Goal: Task Accomplishment & Management: Manage account settings

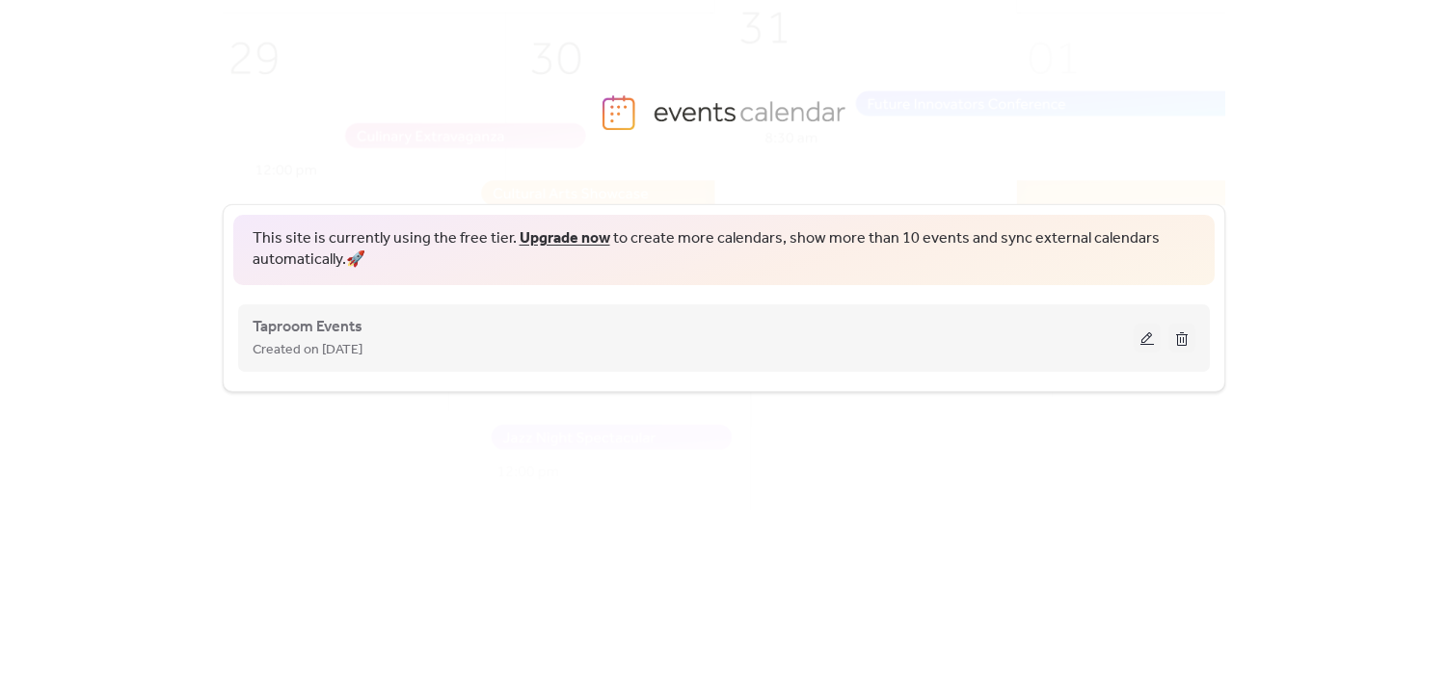
click at [1145, 337] on button at bounding box center [1146, 338] width 27 height 29
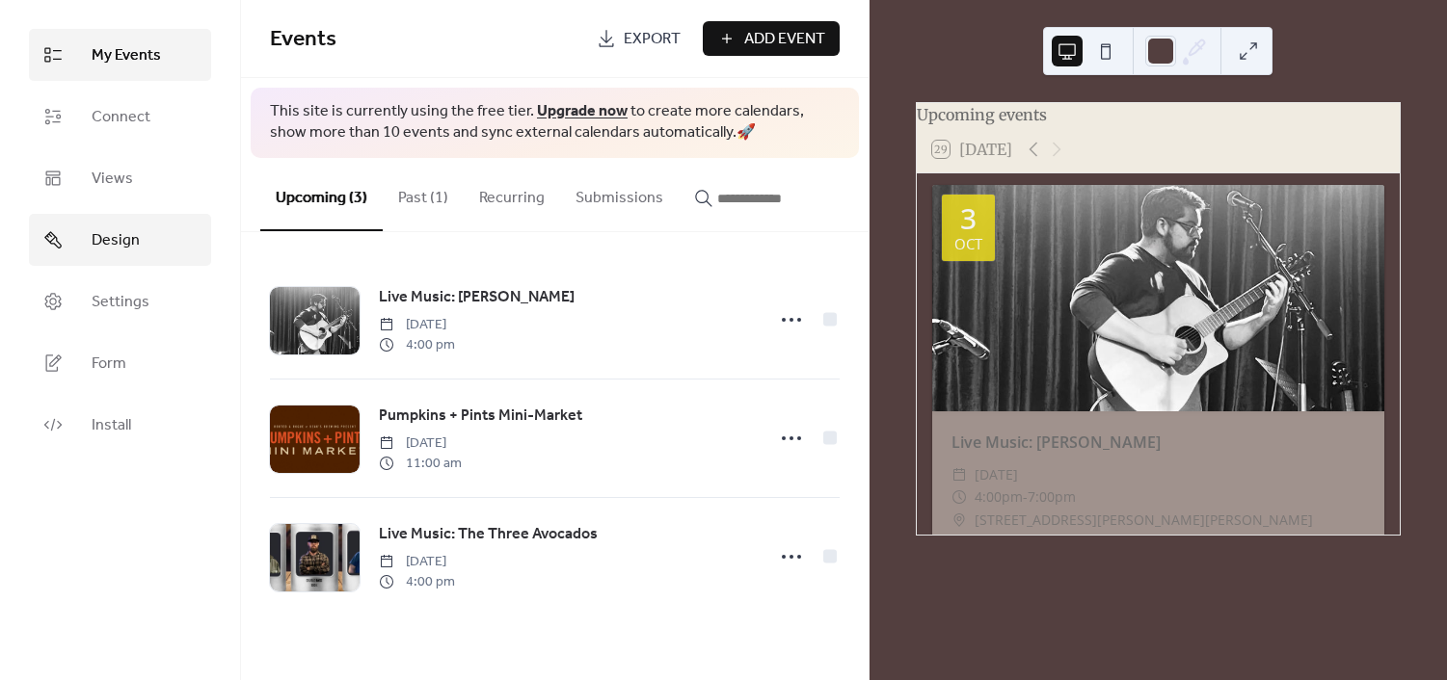
click at [169, 238] on link "Design" at bounding box center [120, 240] width 182 height 52
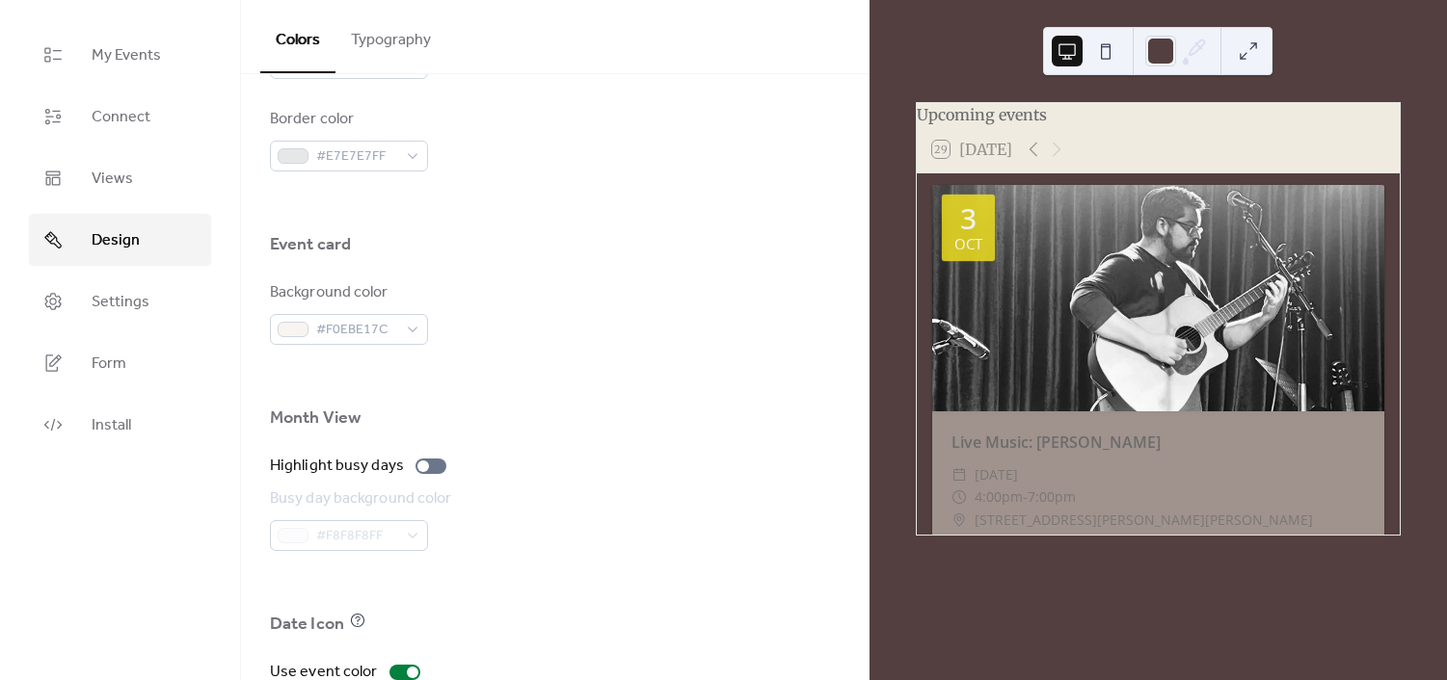
scroll to position [1260, 0]
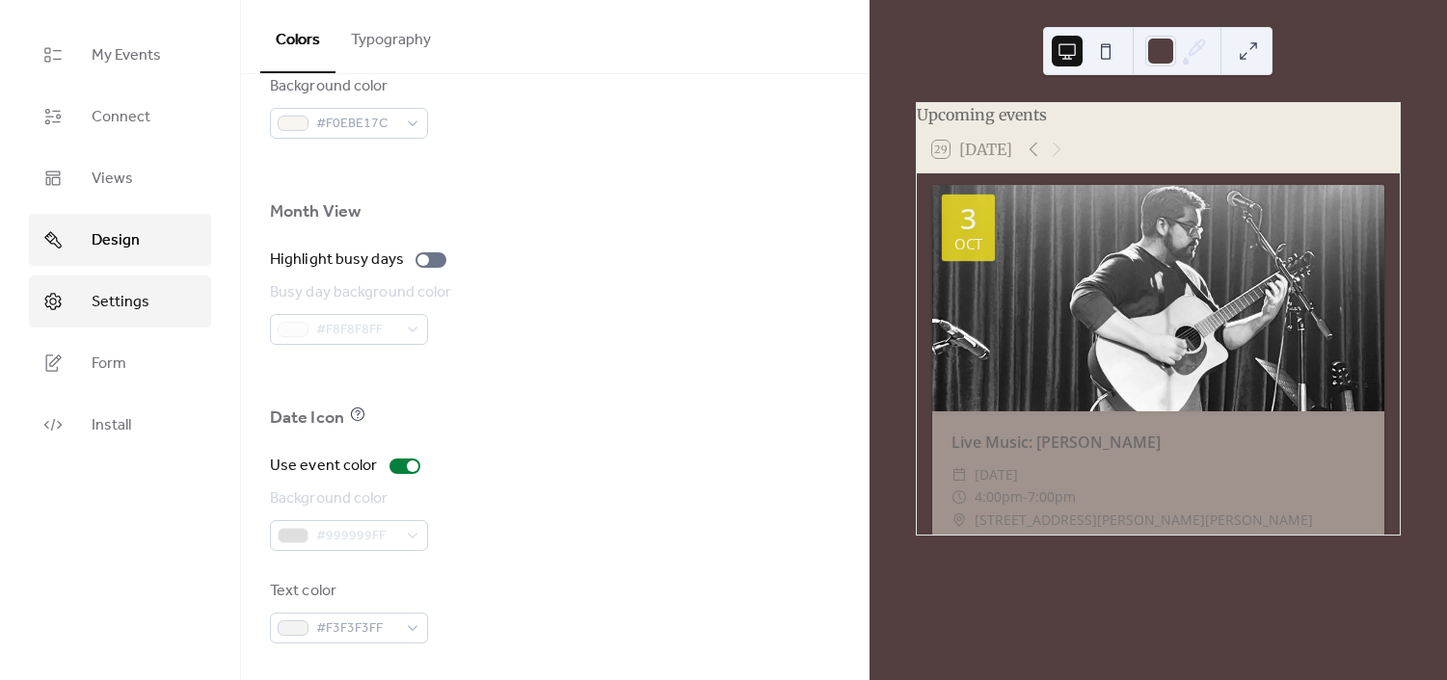
click at [139, 308] on link "Settings" at bounding box center [120, 302] width 182 height 52
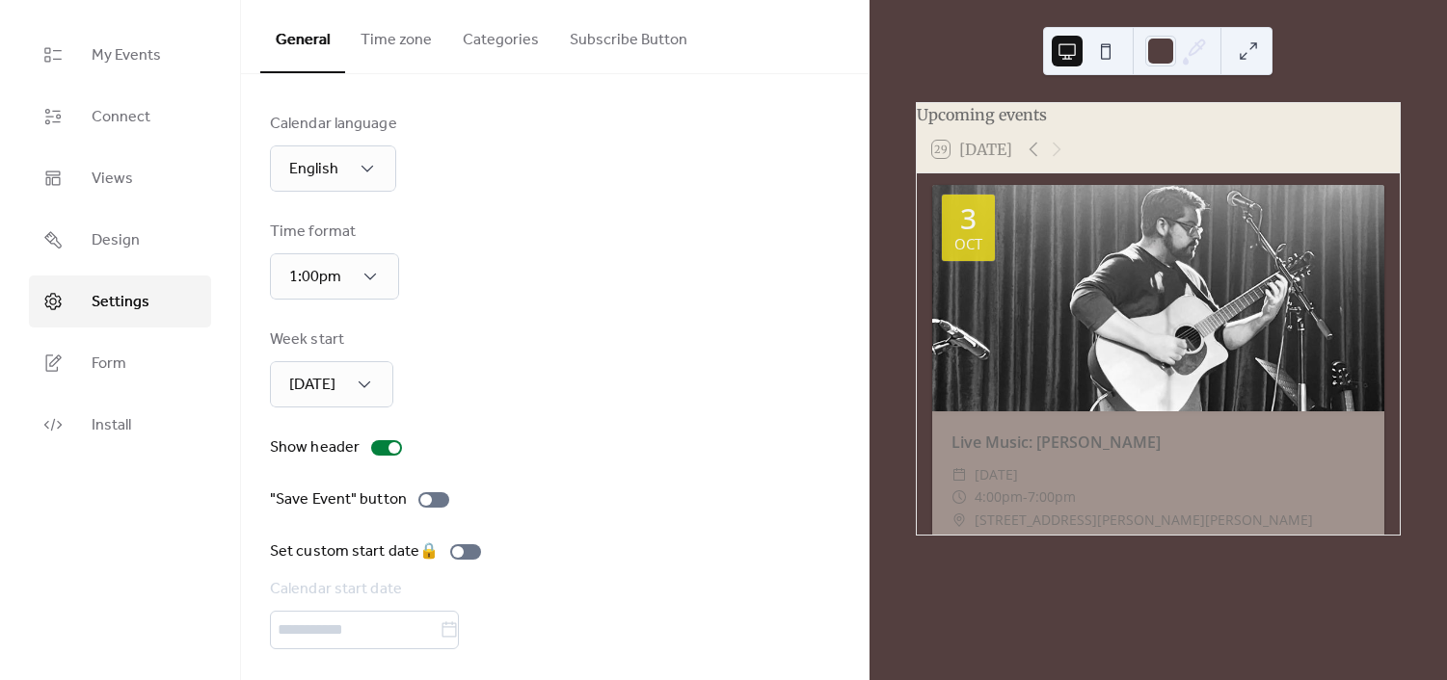
scroll to position [7, 0]
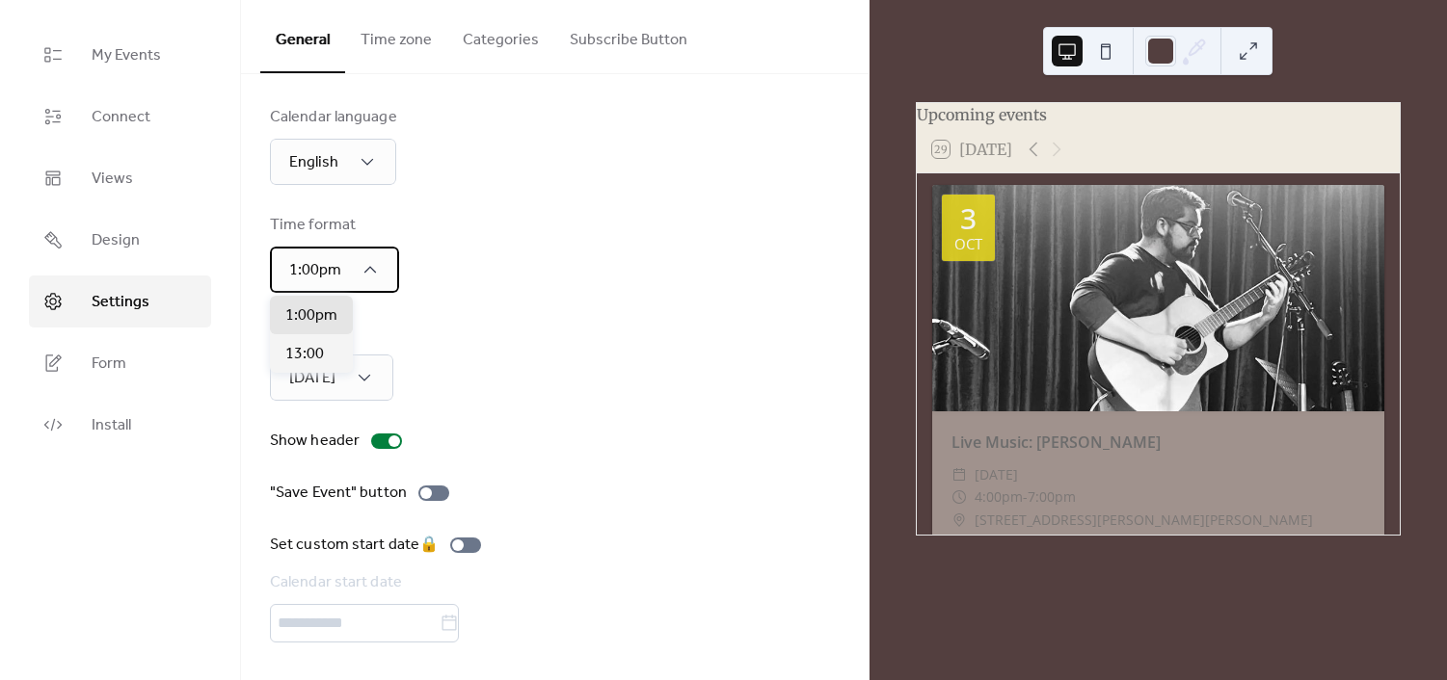
click at [360, 261] on icon at bounding box center [369, 269] width 19 height 19
click at [692, 358] on div "Week start [DATE]" at bounding box center [555, 361] width 570 height 79
click at [370, 365] on div "[DATE]" at bounding box center [331, 378] width 123 height 46
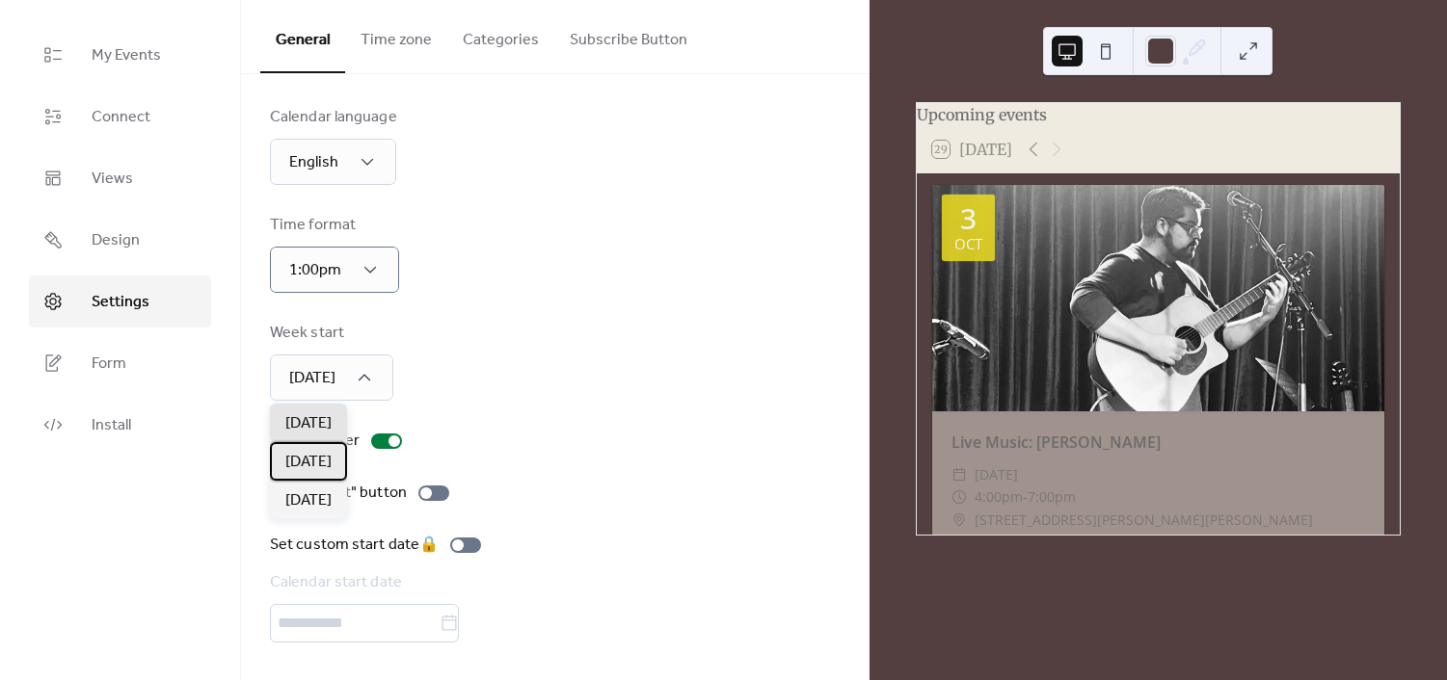
click at [347, 467] on div "[DATE]" at bounding box center [308, 461] width 77 height 39
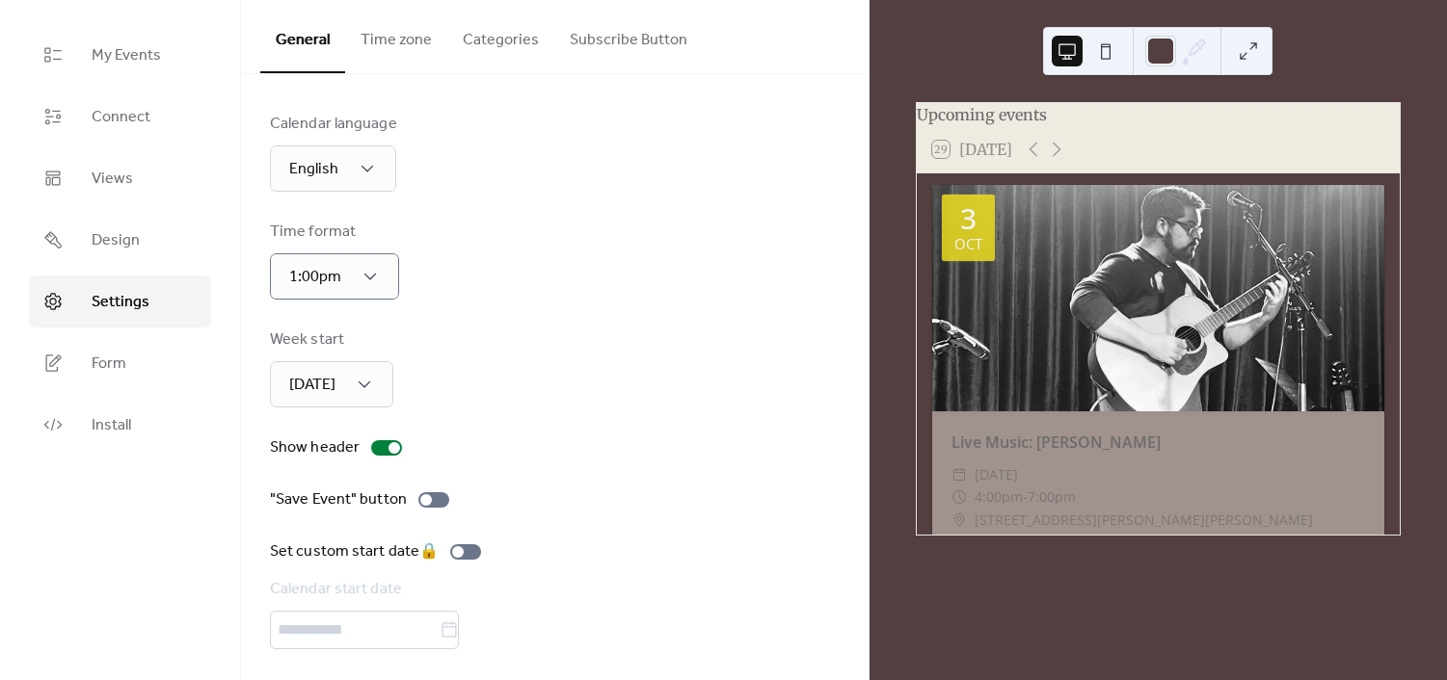
scroll to position [0, 0]
click at [433, 495] on div at bounding box center [433, 500] width 31 height 15
click at [333, 508] on div ""Save Event" button" at bounding box center [338, 500] width 137 height 23
click at [395, 33] on button "Time zone" at bounding box center [396, 35] width 102 height 71
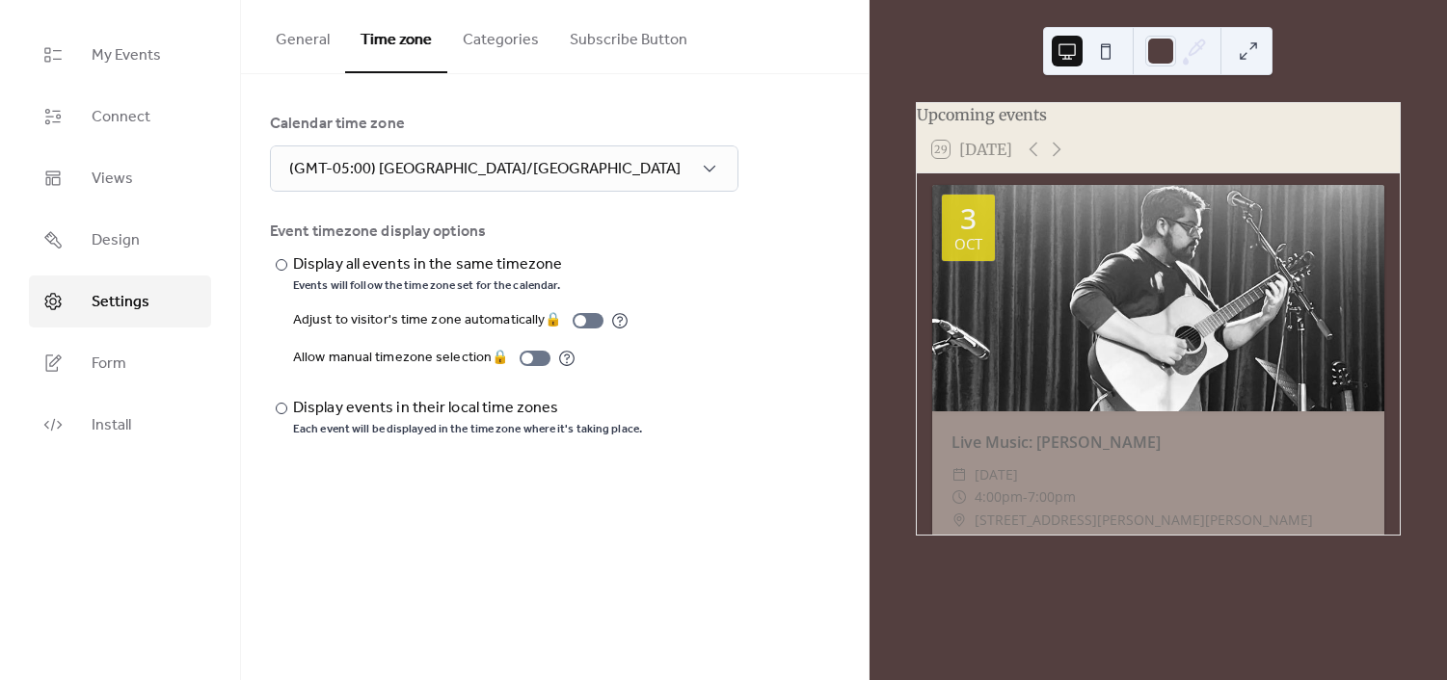
click at [487, 41] on button "Categories" at bounding box center [500, 35] width 107 height 71
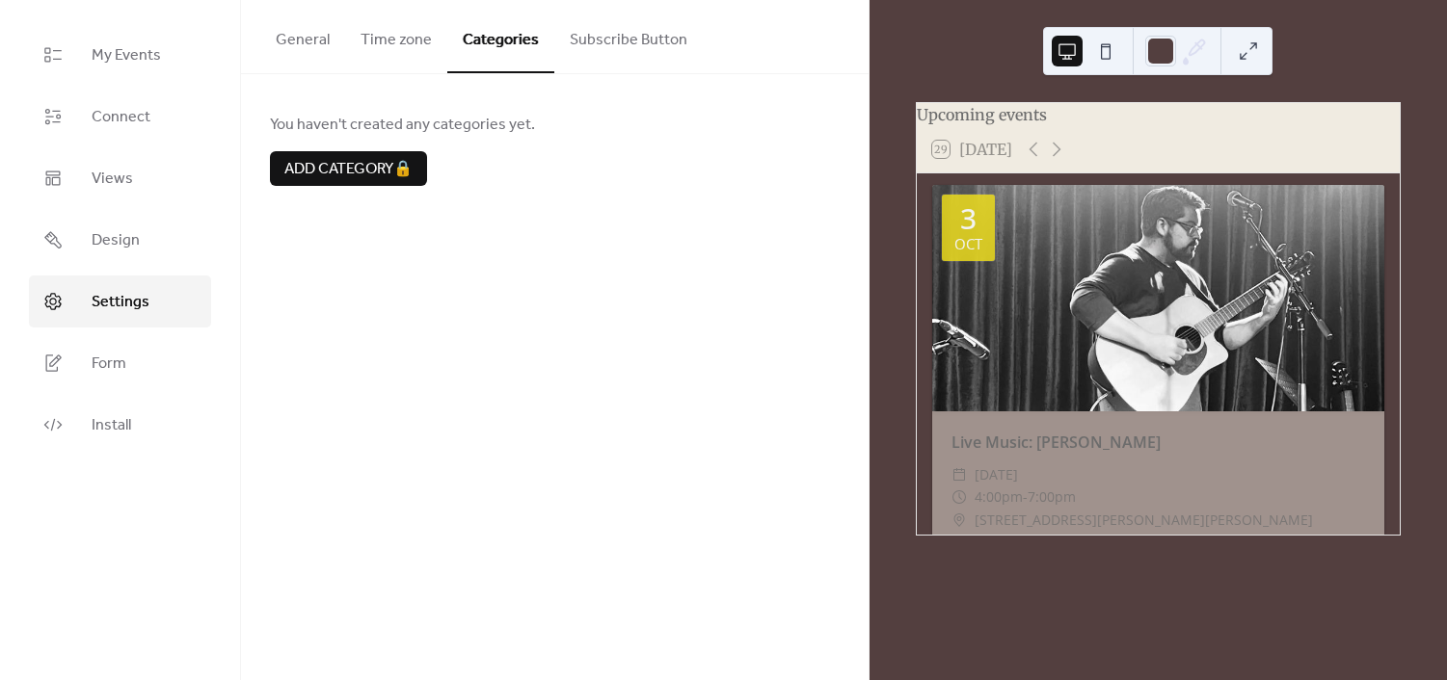
click at [588, 23] on button "Subscribe Button" at bounding box center [628, 35] width 148 height 71
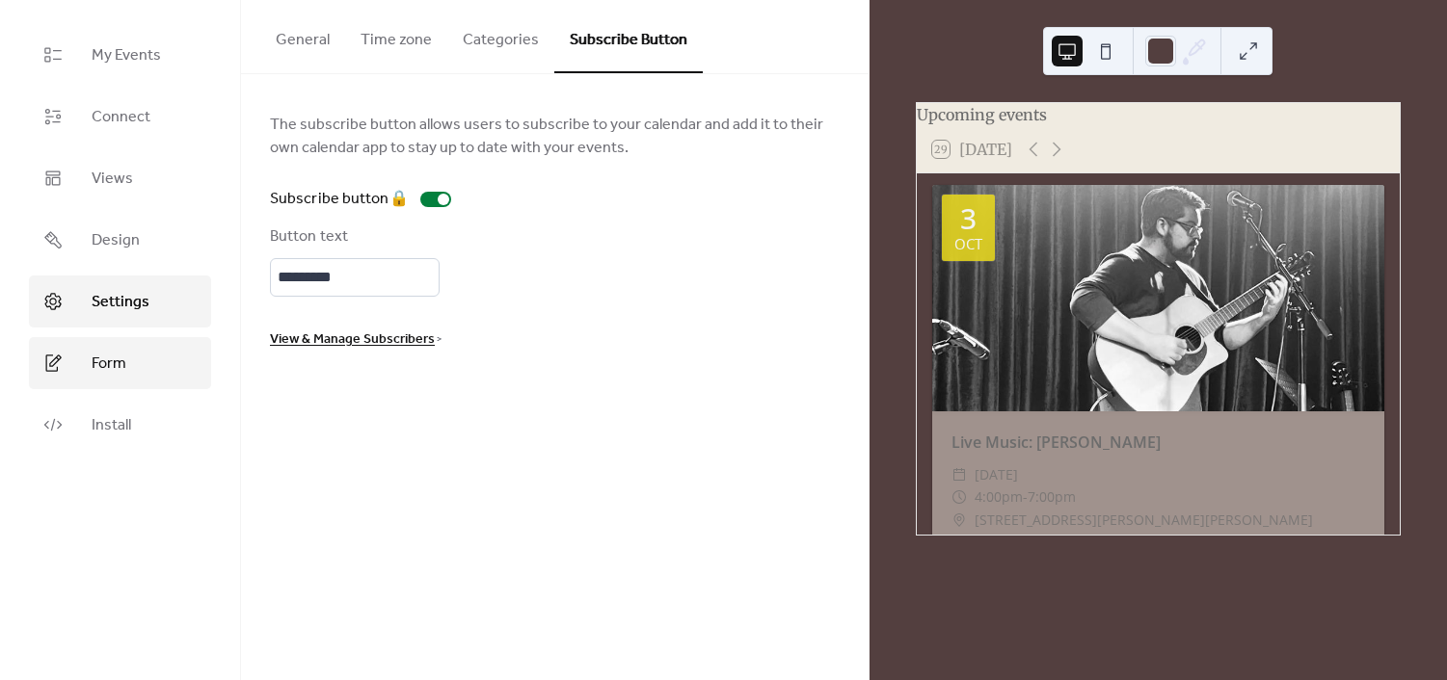
click at [157, 359] on link "Form" at bounding box center [120, 363] width 182 height 52
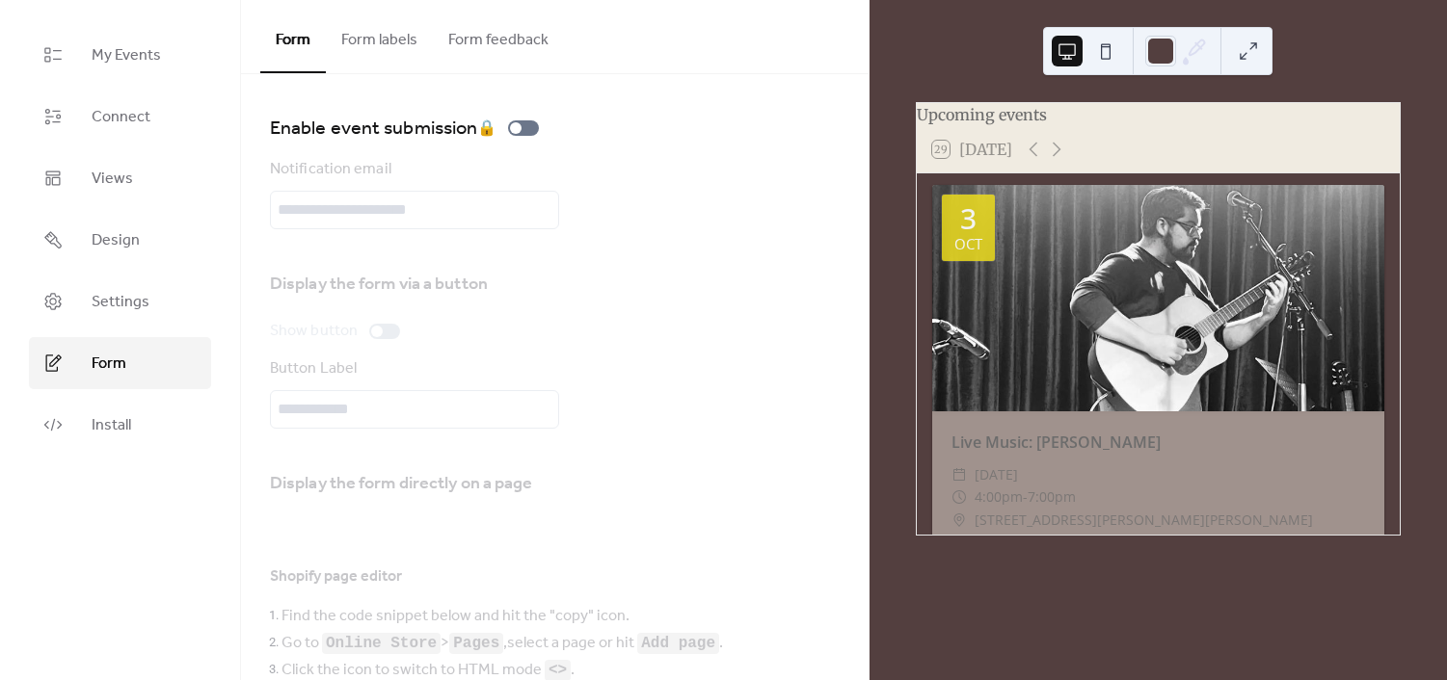
click at [370, 35] on button "Form labels" at bounding box center [379, 35] width 107 height 71
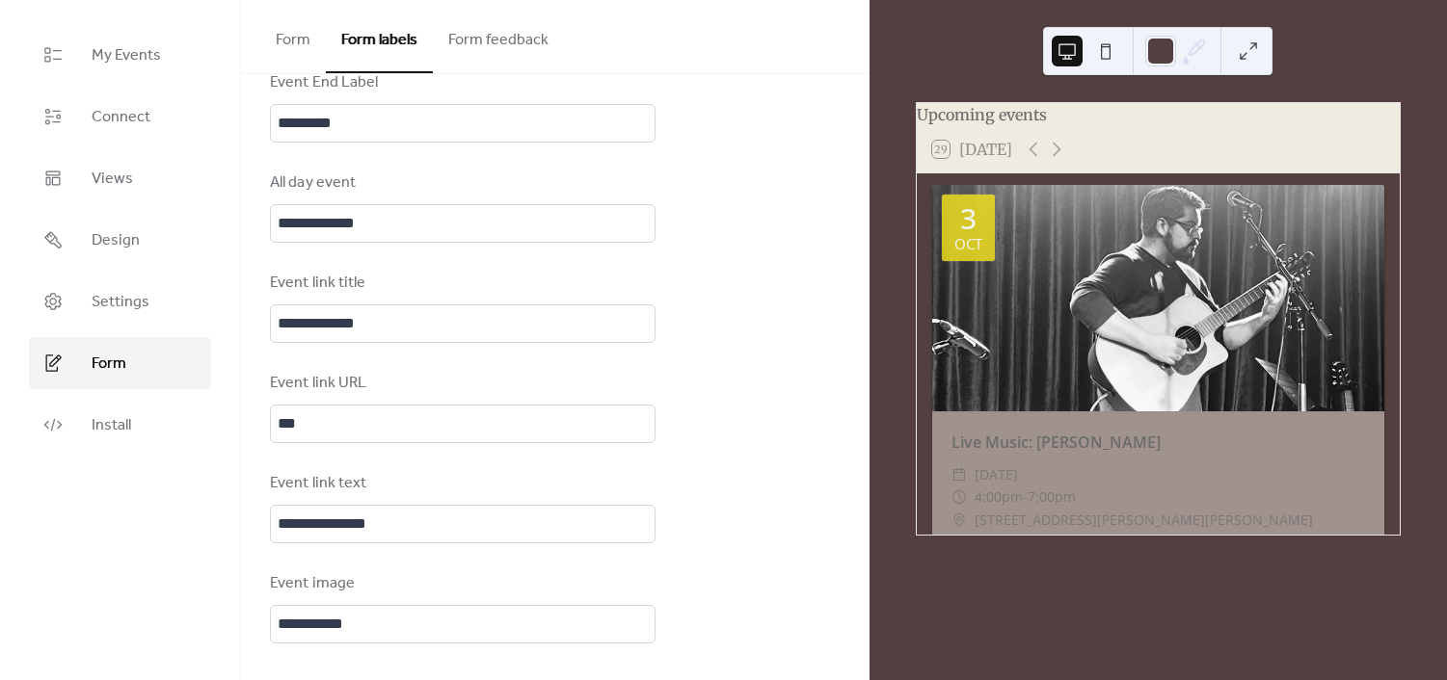
scroll to position [2, 0]
click at [112, 133] on link "Connect" at bounding box center [120, 117] width 182 height 52
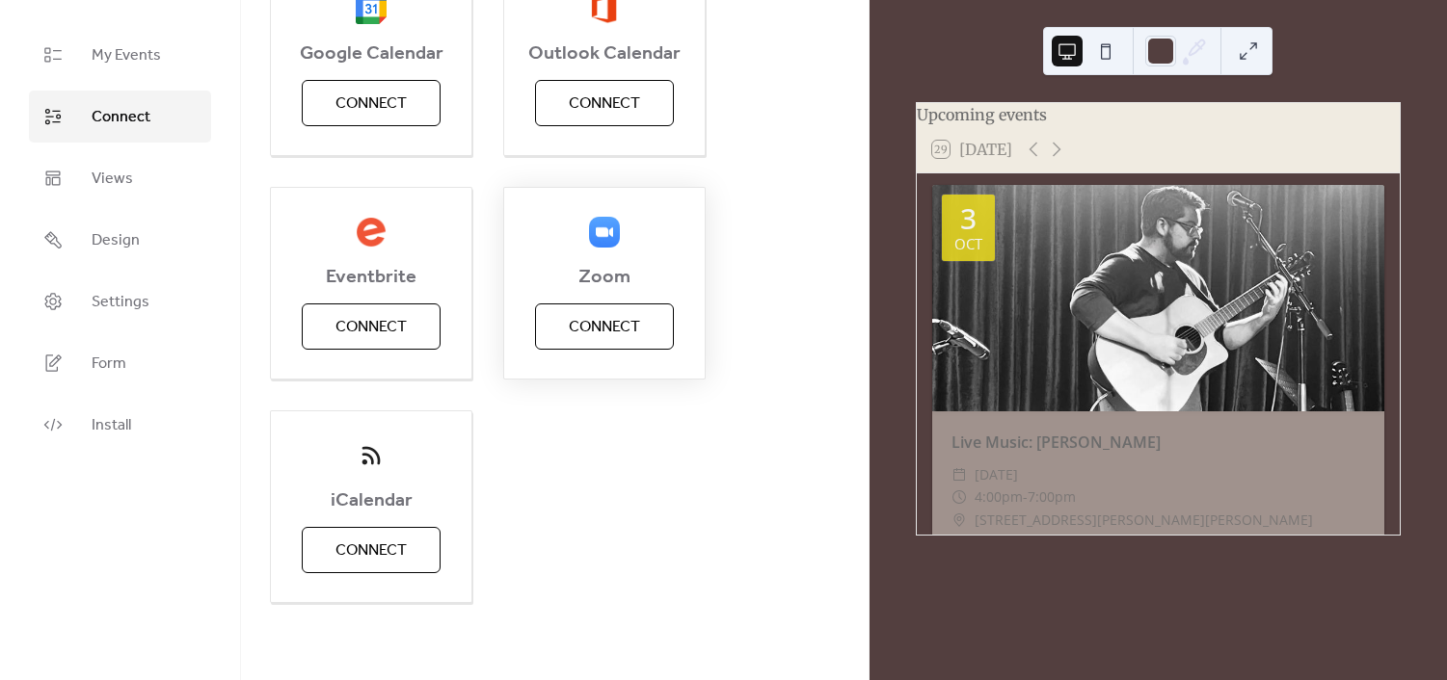
scroll to position [281, 0]
